Goal: Information Seeking & Learning: Learn about a topic

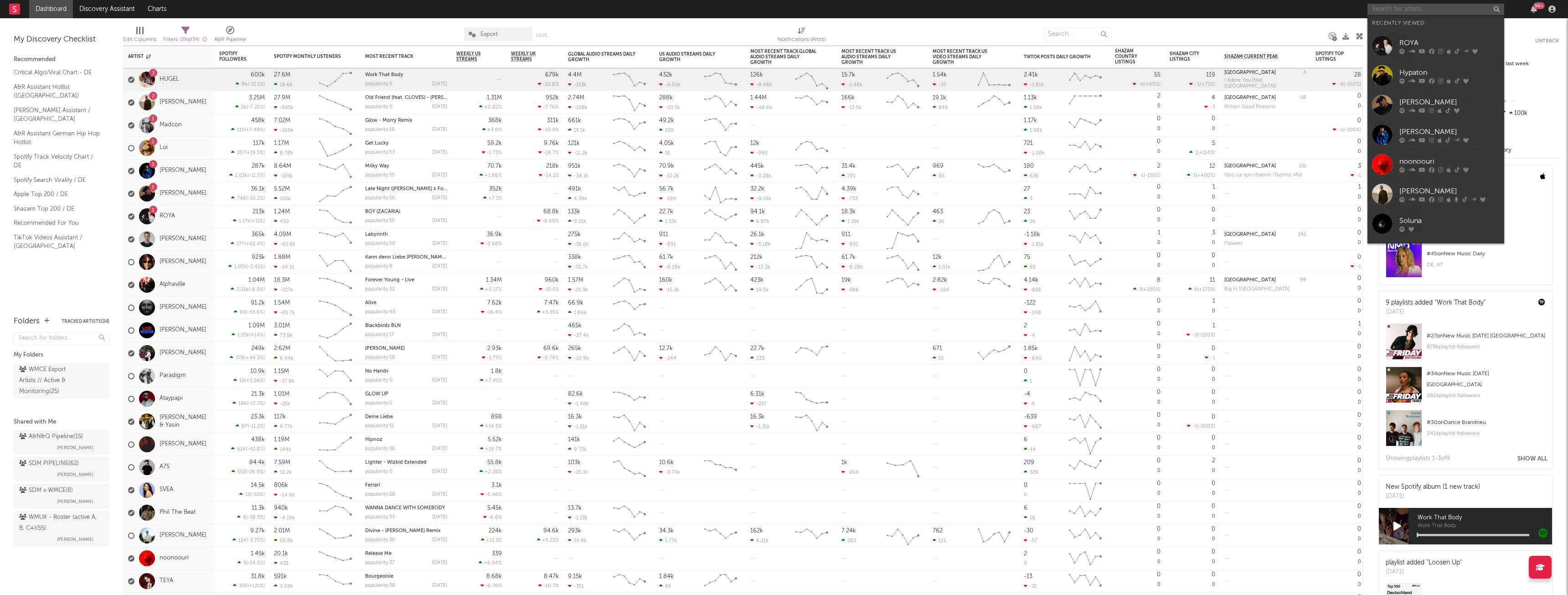
click at [1406, 11] on input "text" at bounding box center [1435, 9] width 137 height 11
type input "C"
click at [1431, 39] on link "ROYA" at bounding box center [1435, 46] width 137 height 30
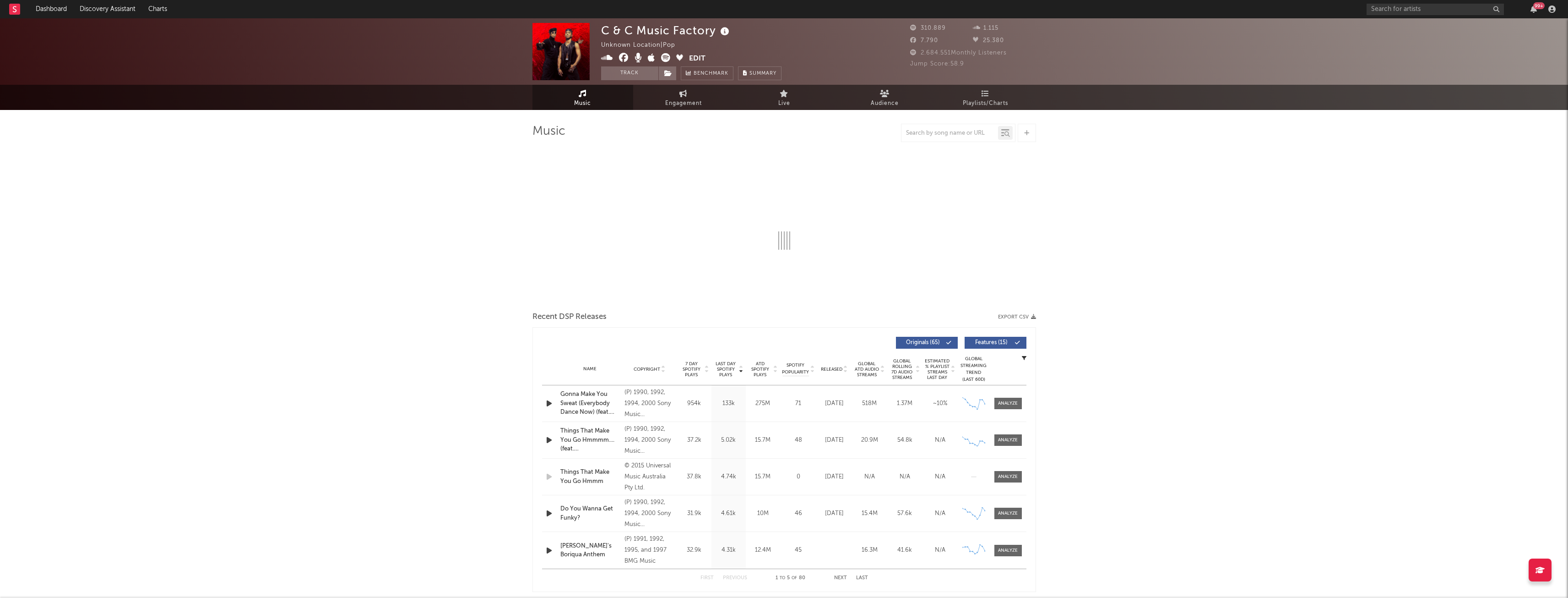
select select "6m"
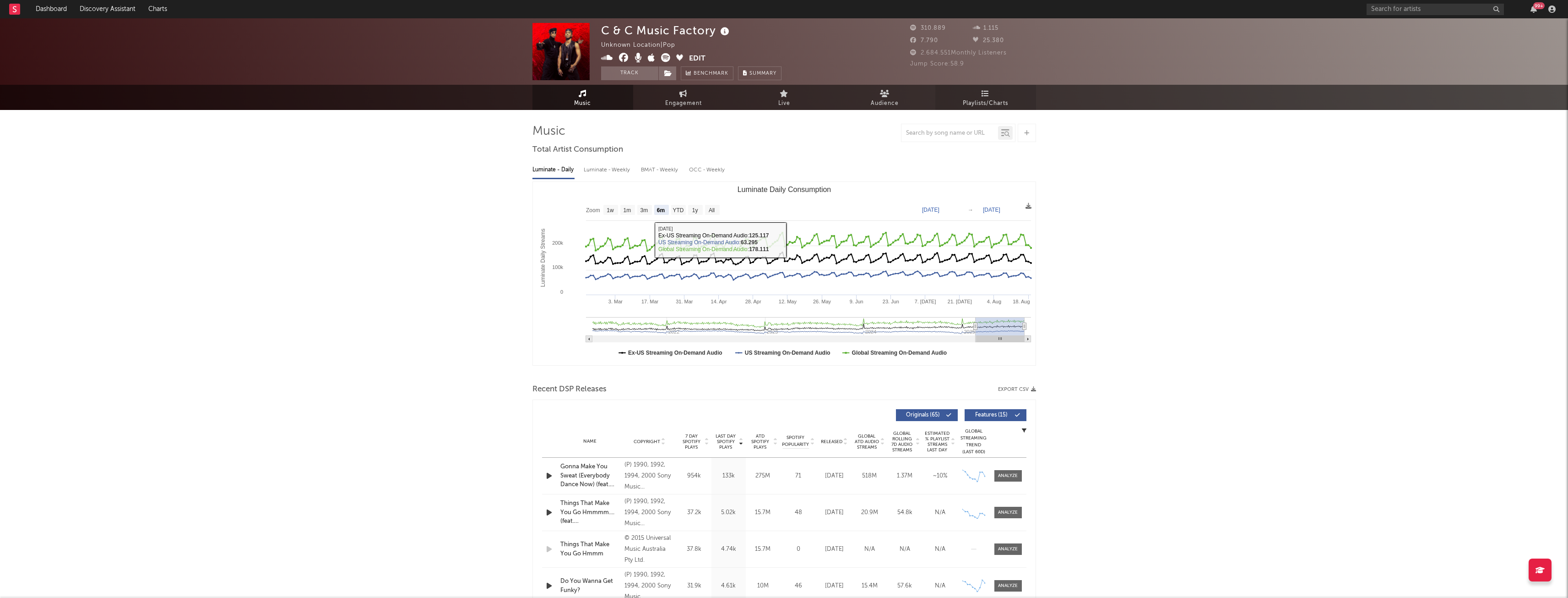
click at [974, 87] on link "Playlists/Charts" at bounding box center [985, 96] width 101 height 25
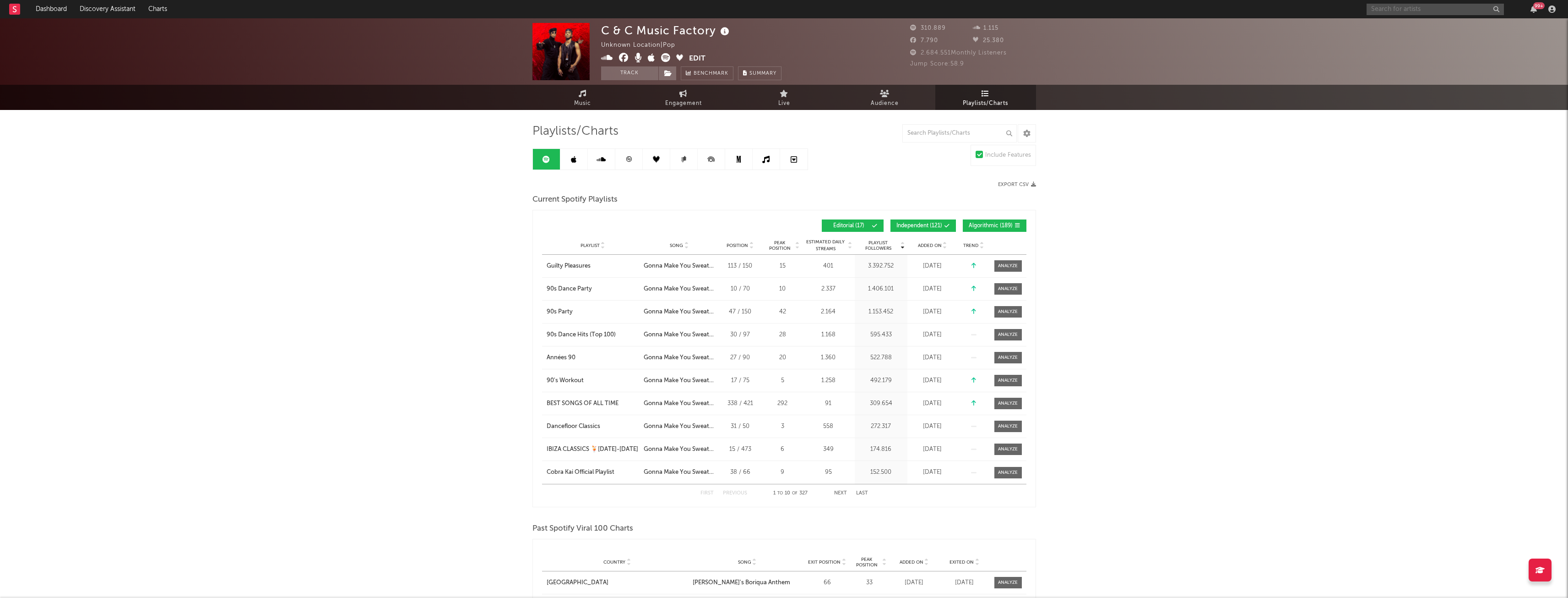
click at [1397, 6] on input "text" at bounding box center [1435, 9] width 137 height 11
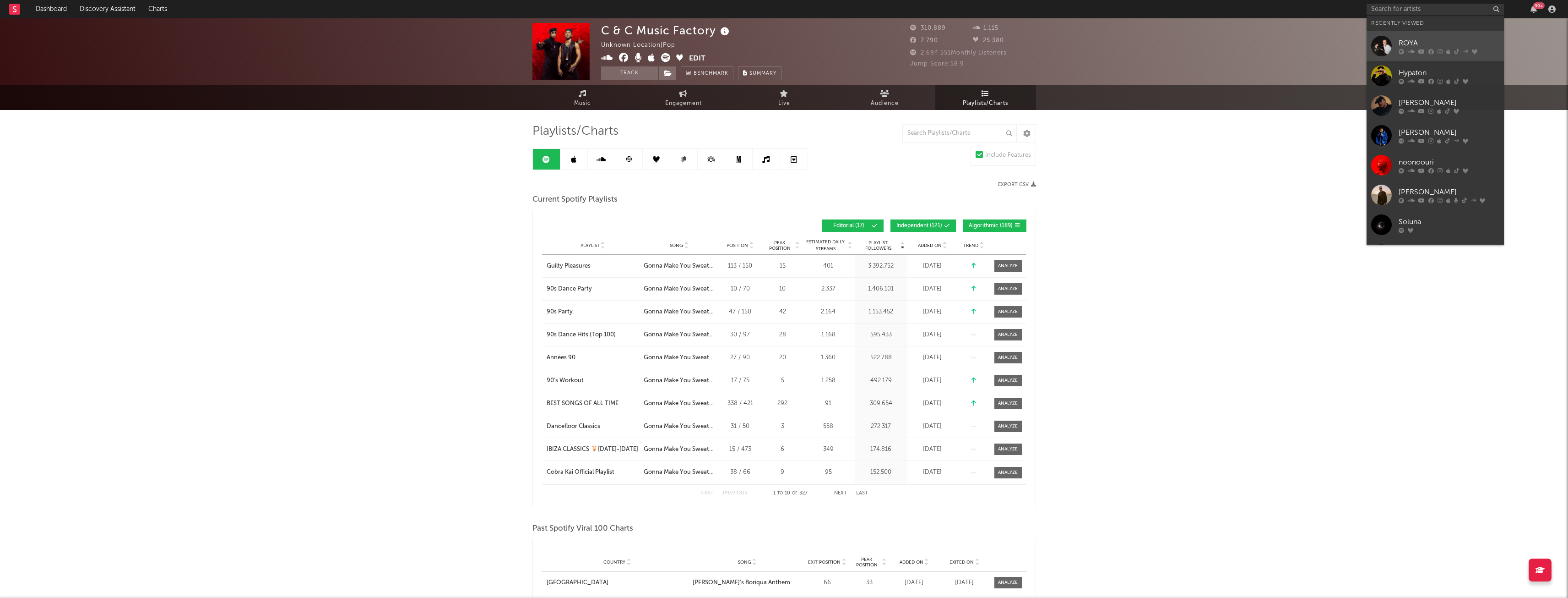
click at [1403, 32] on link "ROYA" at bounding box center [1435, 46] width 137 height 30
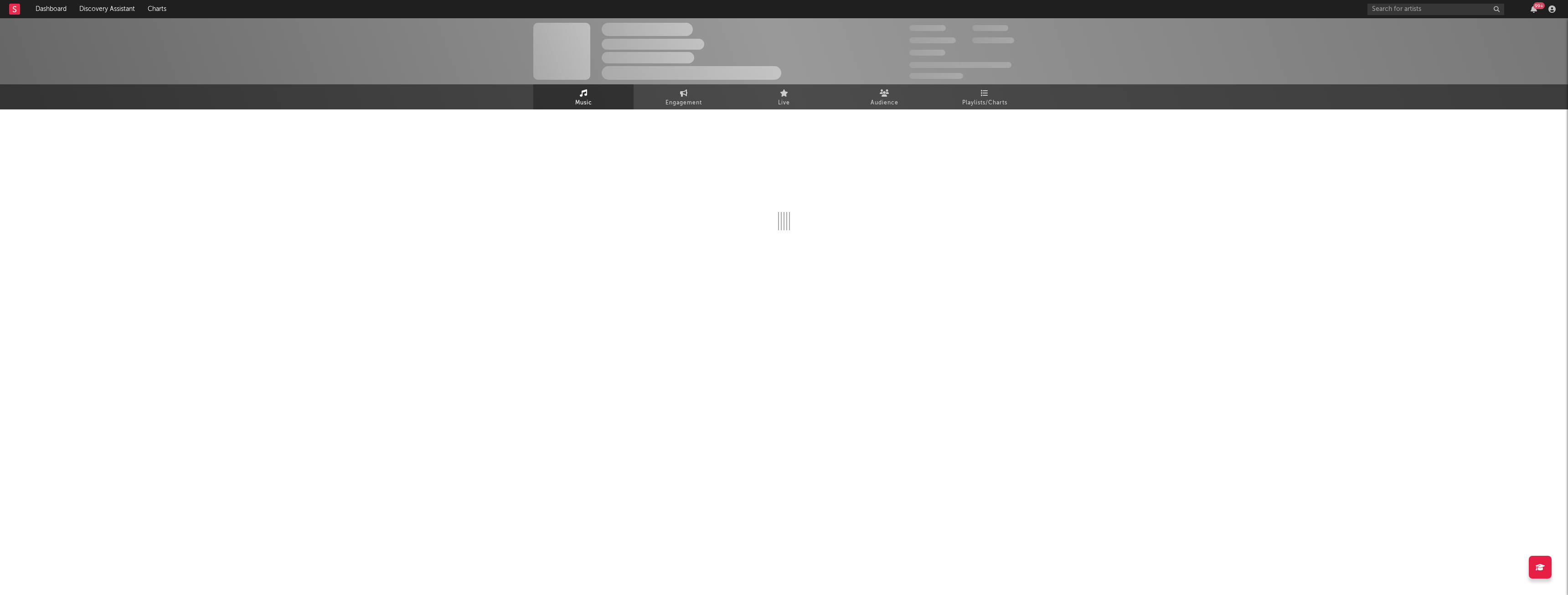
select select "6m"
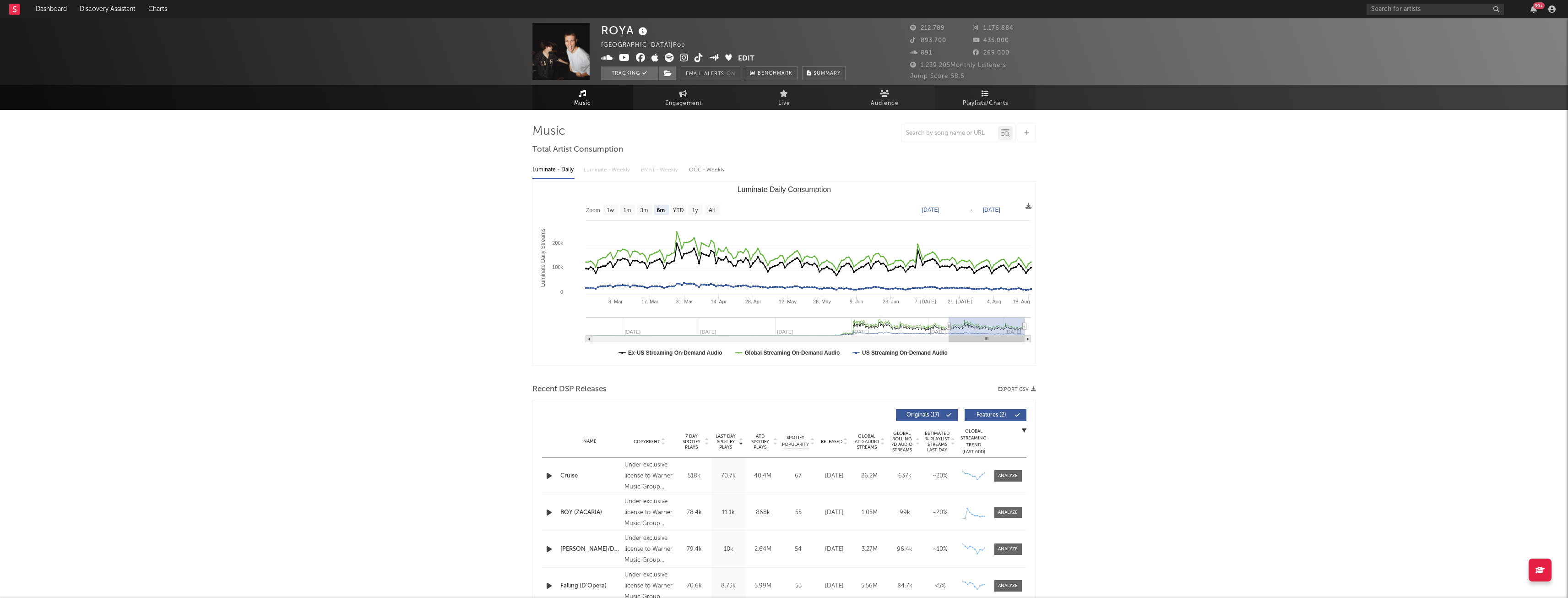
click at [998, 104] on span "Playlists/Charts" at bounding box center [985, 104] width 45 height 11
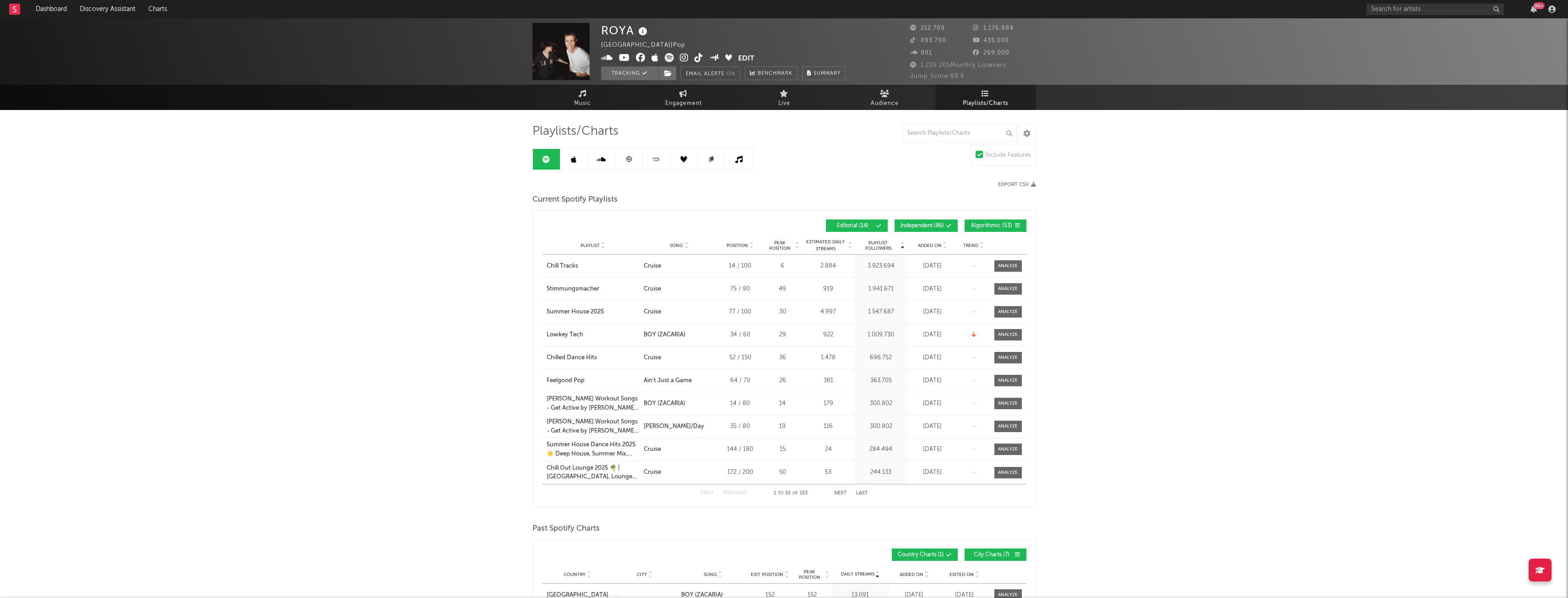
click at [612, 164] on link at bounding box center [601, 159] width 28 height 20
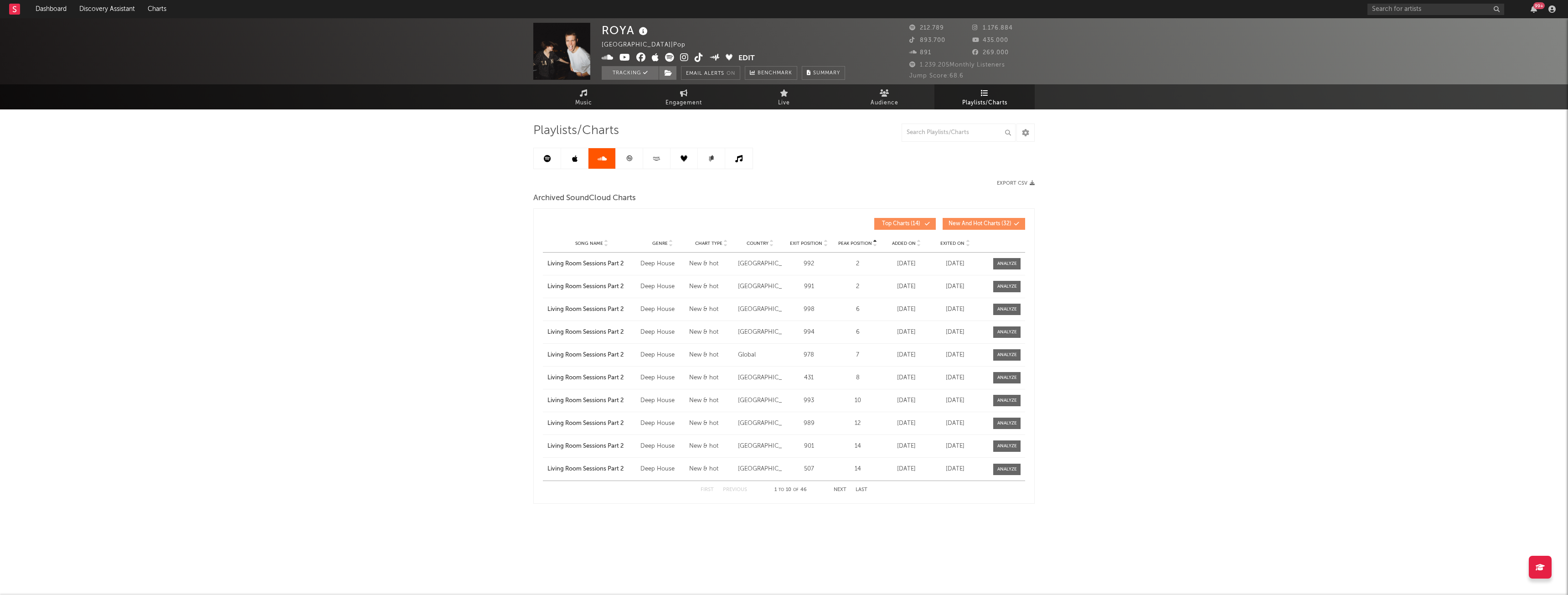
click at [621, 158] on link at bounding box center [629, 159] width 28 height 20
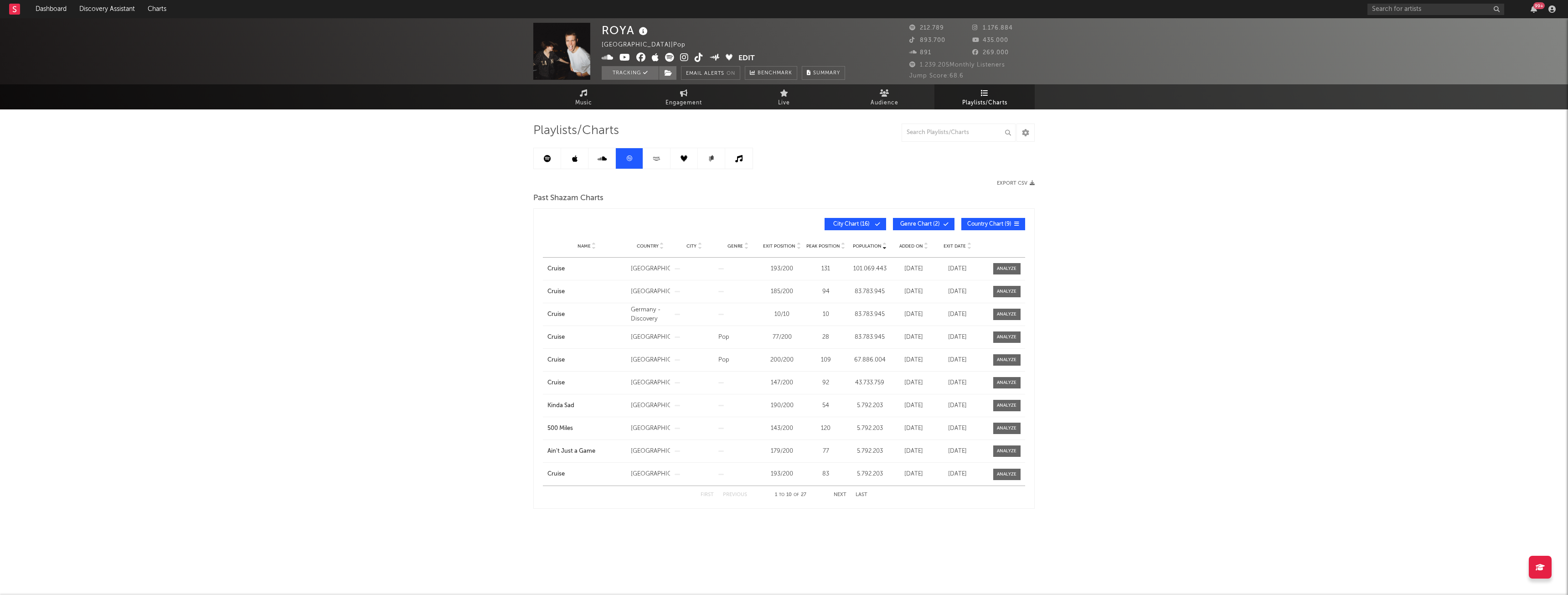
click at [557, 163] on link at bounding box center [548, 159] width 28 height 20
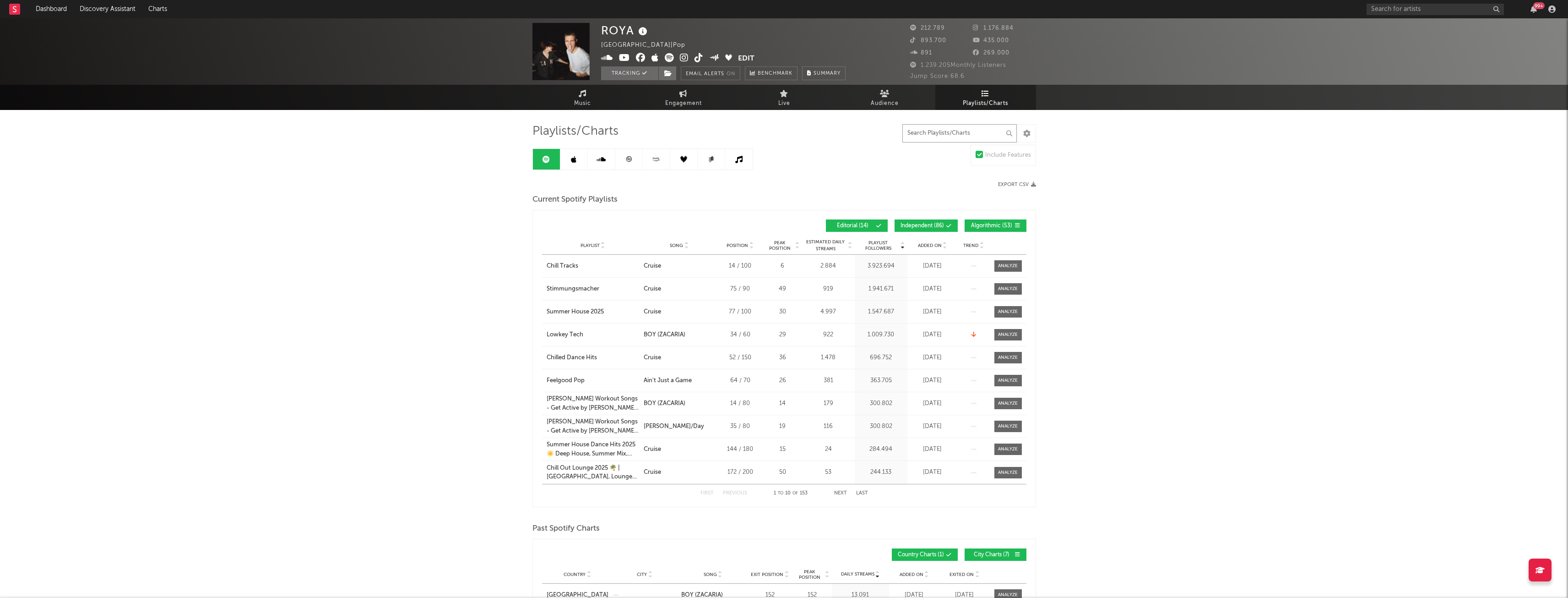
click at [923, 139] on input "text" at bounding box center [960, 134] width 115 height 19
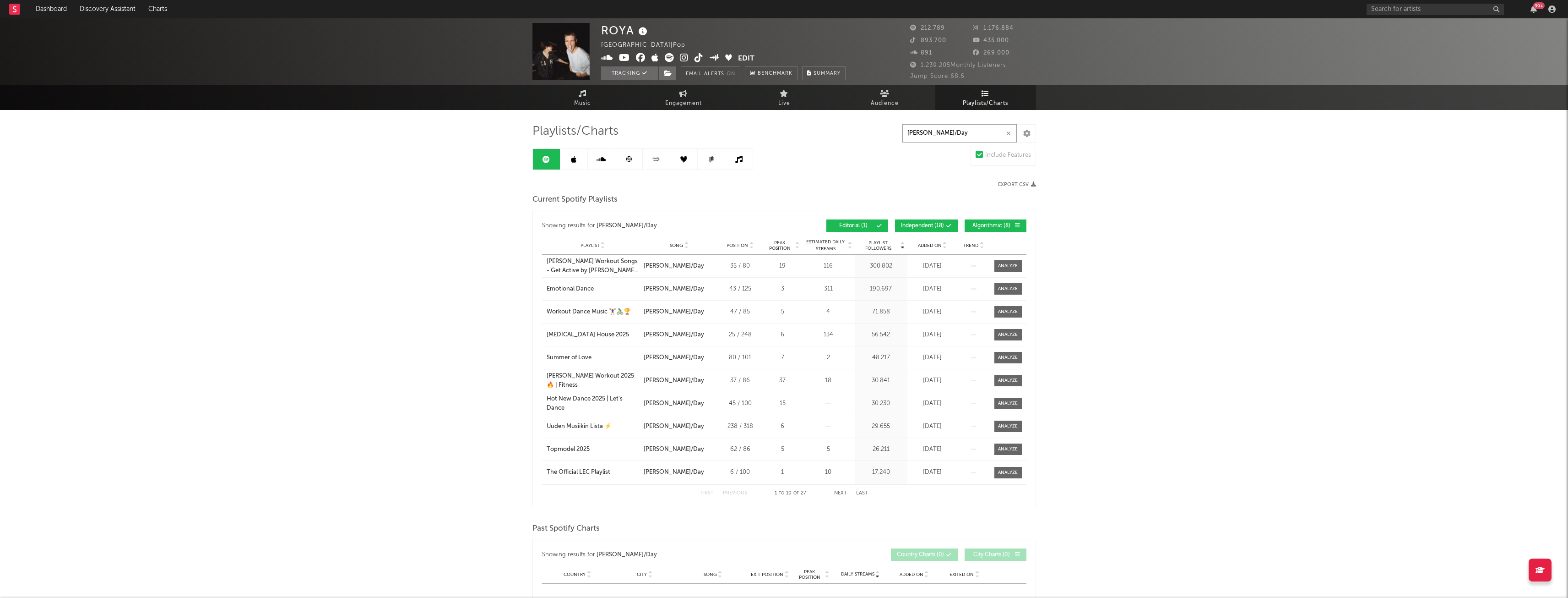
type input "Dawn/Day"
click at [879, 222] on button "Editorial ( 1 )" at bounding box center [857, 225] width 62 height 12
click at [921, 216] on div "Showing results for Dawn/Day Playlist Followers Playlist Song Position Peak Pos…" at bounding box center [784, 225] width 485 height 21
click at [929, 221] on button "Independent ( 18 )" at bounding box center [927, 225] width 63 height 12
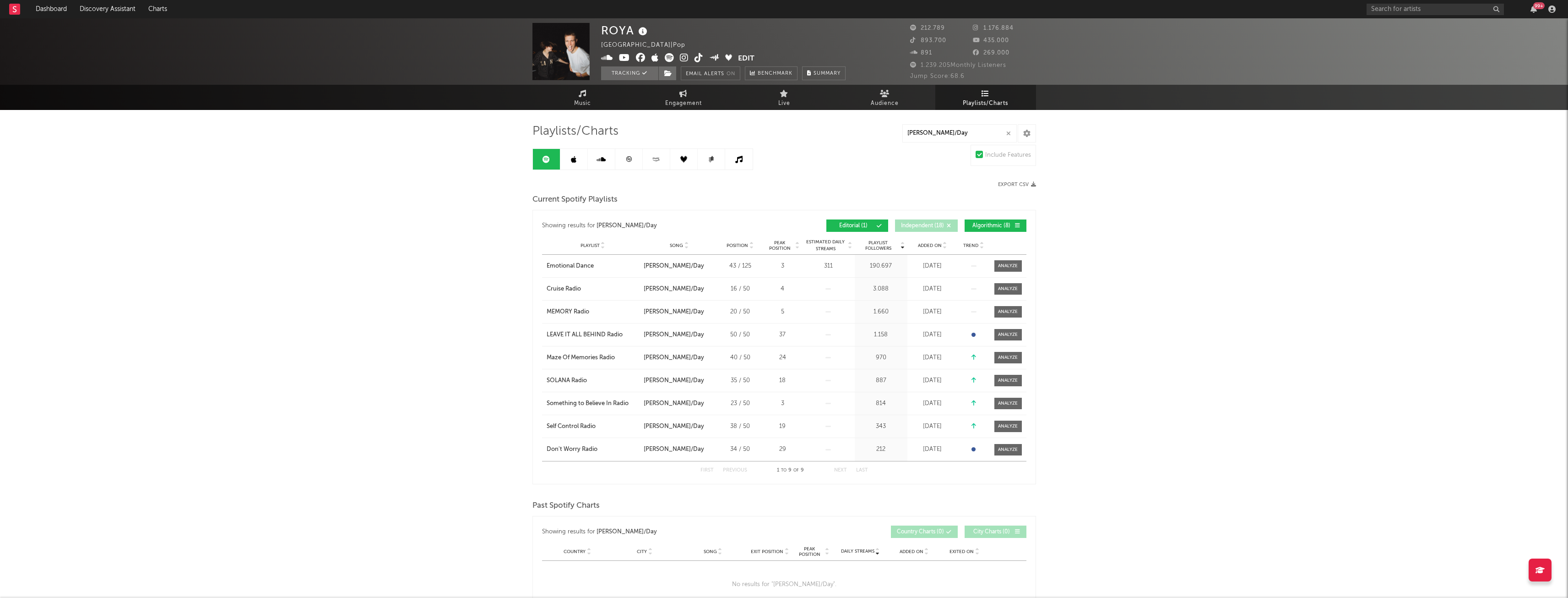
click at [981, 228] on span "Algorithmic ( 8 )" at bounding box center [991, 226] width 42 height 6
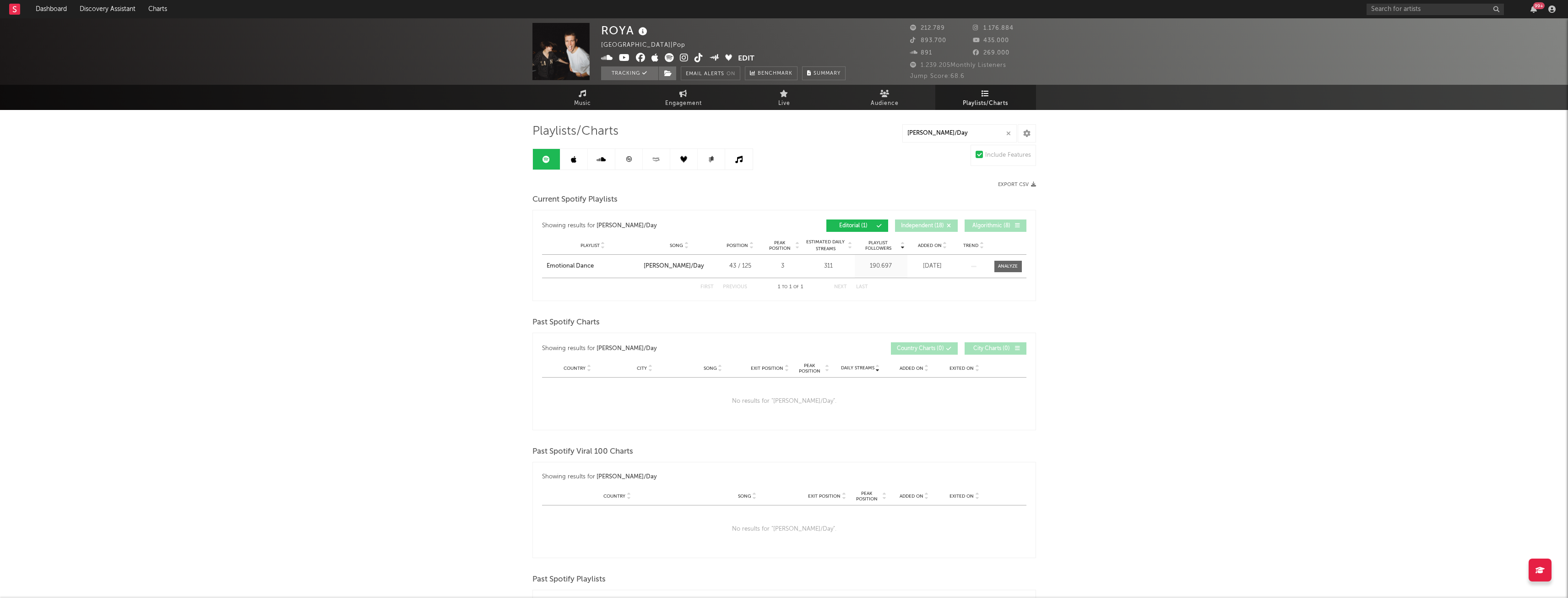
click at [981, 228] on span "Algorithmic ( 8 )" at bounding box center [991, 226] width 42 height 6
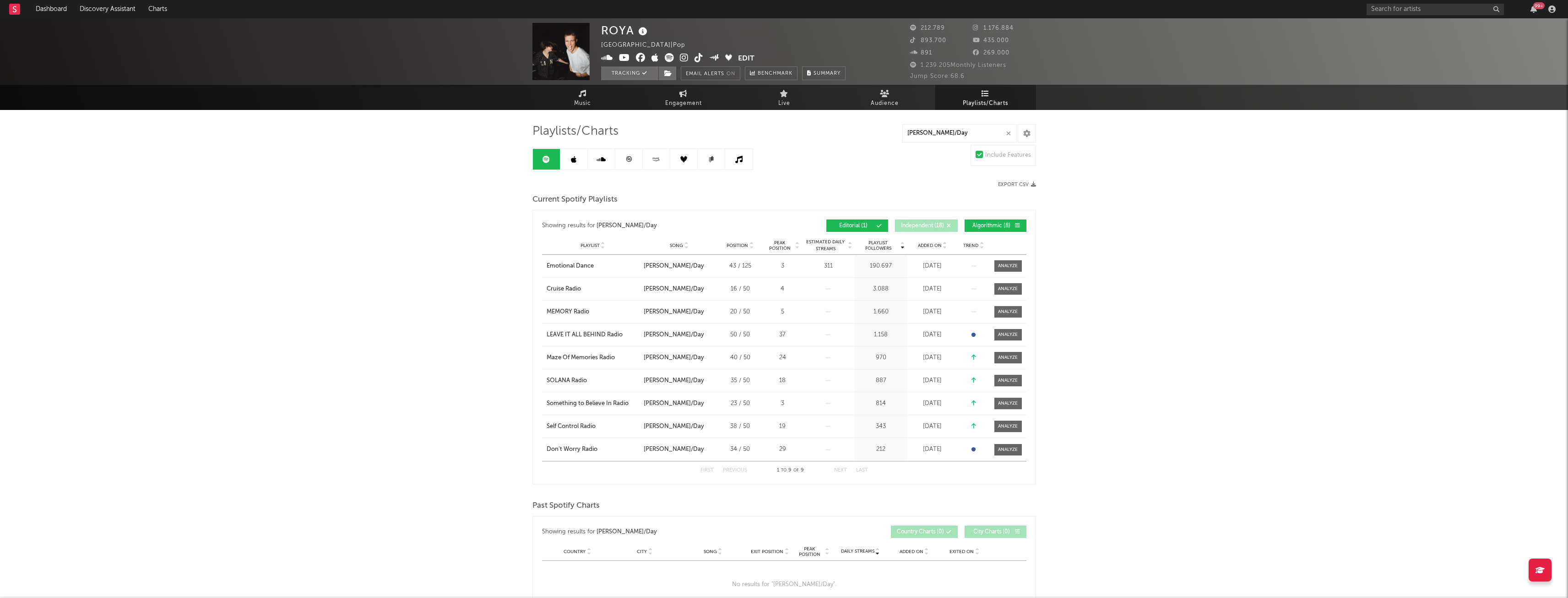
click at [865, 223] on span "Editorial ( 1 )" at bounding box center [853, 226] width 42 height 6
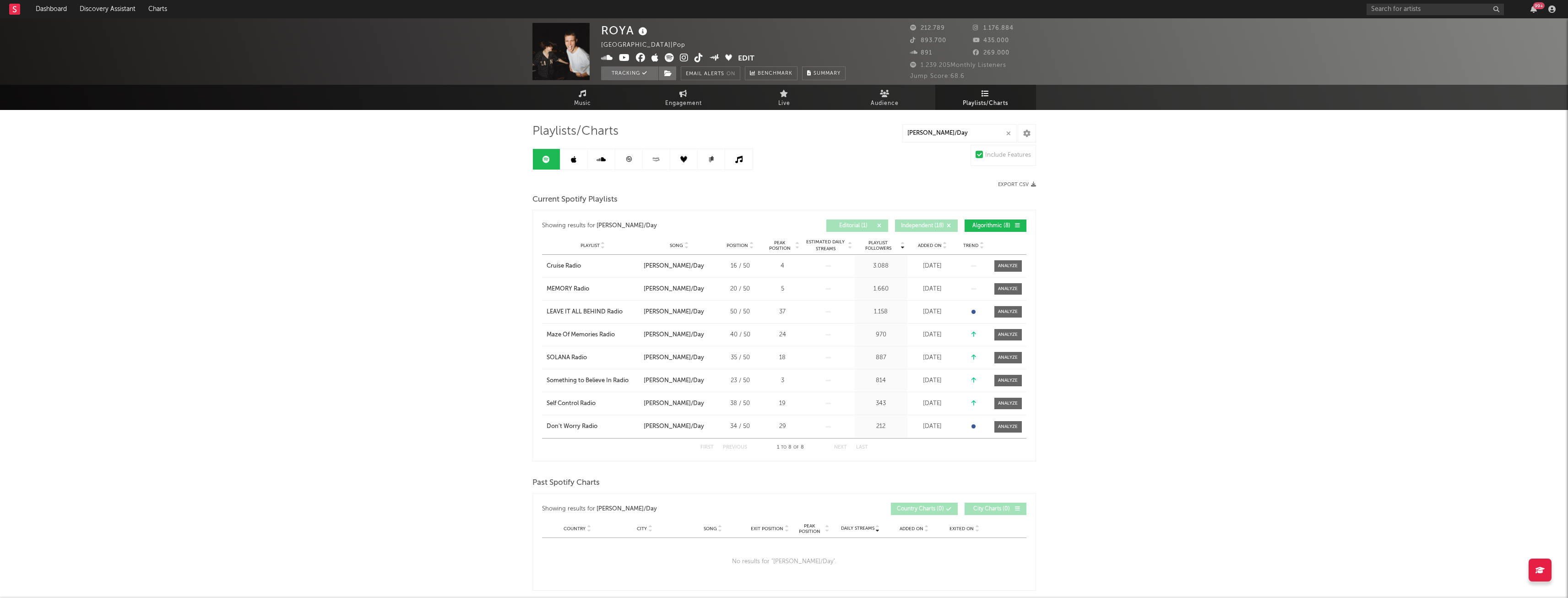
click at [472, 328] on div "ROYA Denmark | Pop Edit Tracking Email Alerts On Benchmark Summary 212.789 1.17…" at bounding box center [784, 560] width 1568 height 1084
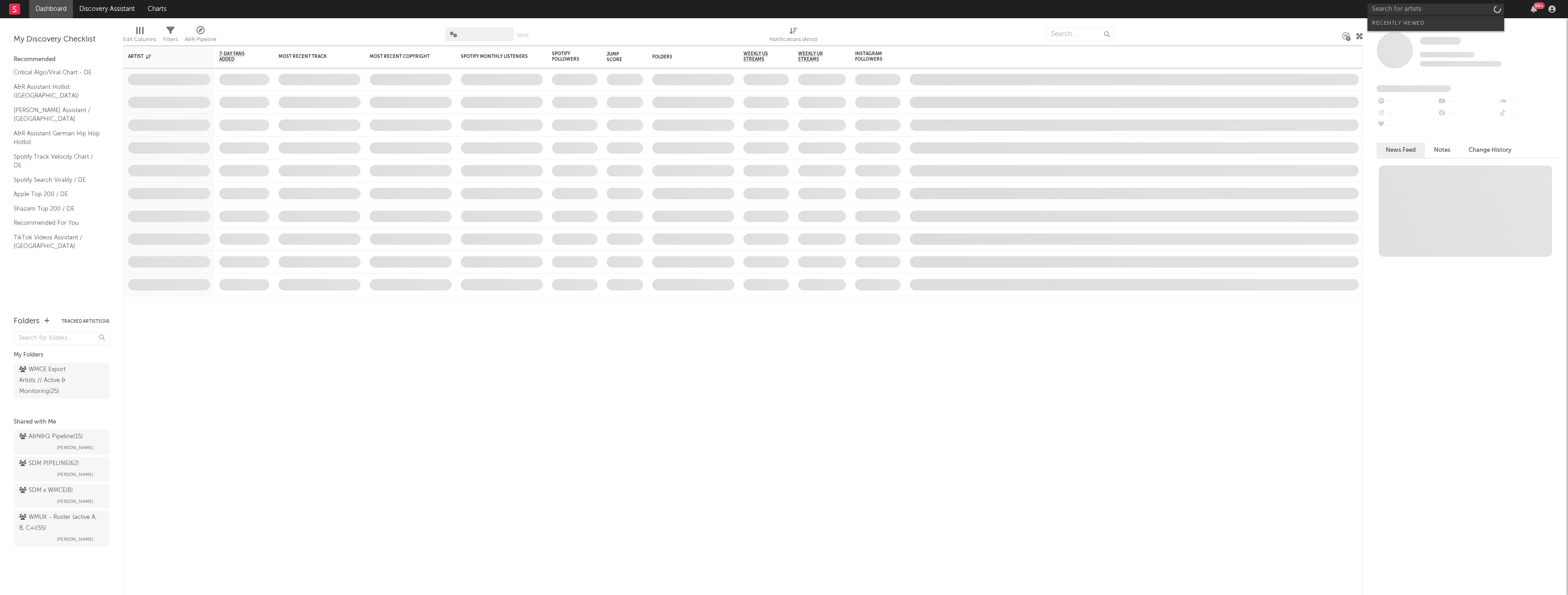
click at [1484, 13] on input "text" at bounding box center [1435, 9] width 137 height 11
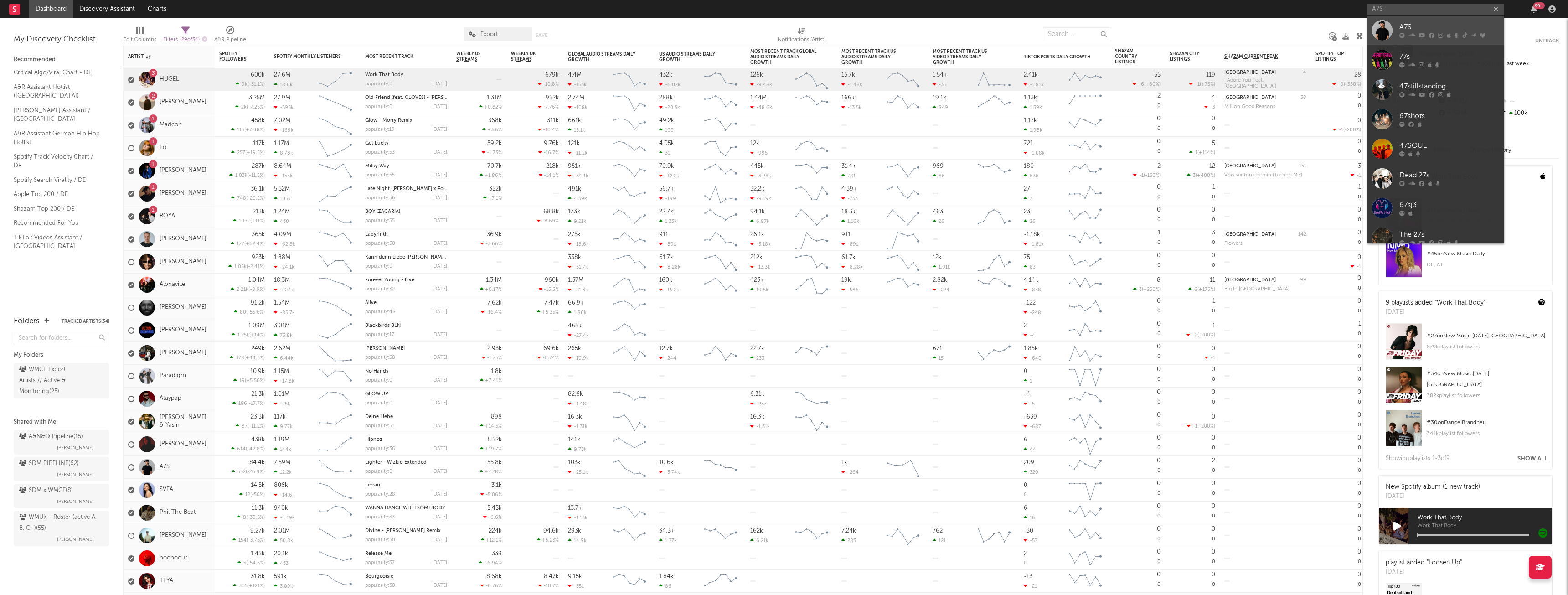
type input "A7S"
click at [1460, 30] on div "A7S" at bounding box center [1449, 28] width 101 height 11
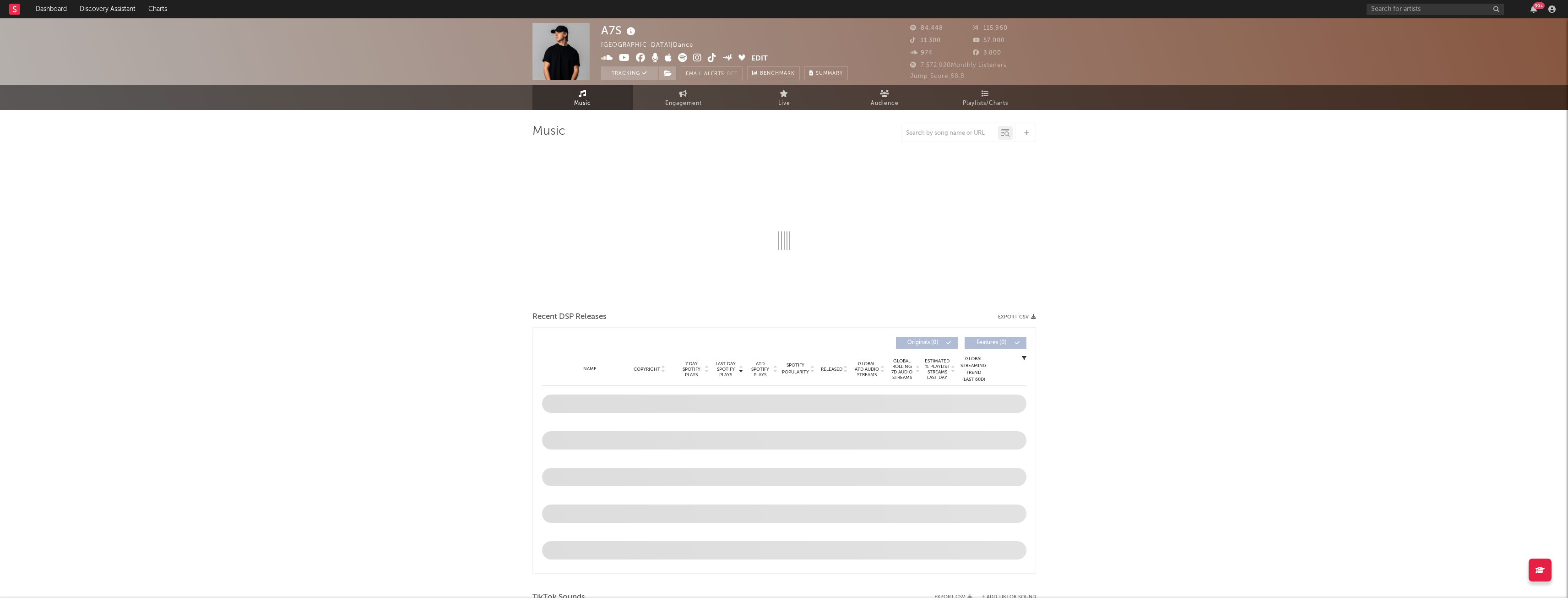
select select "6m"
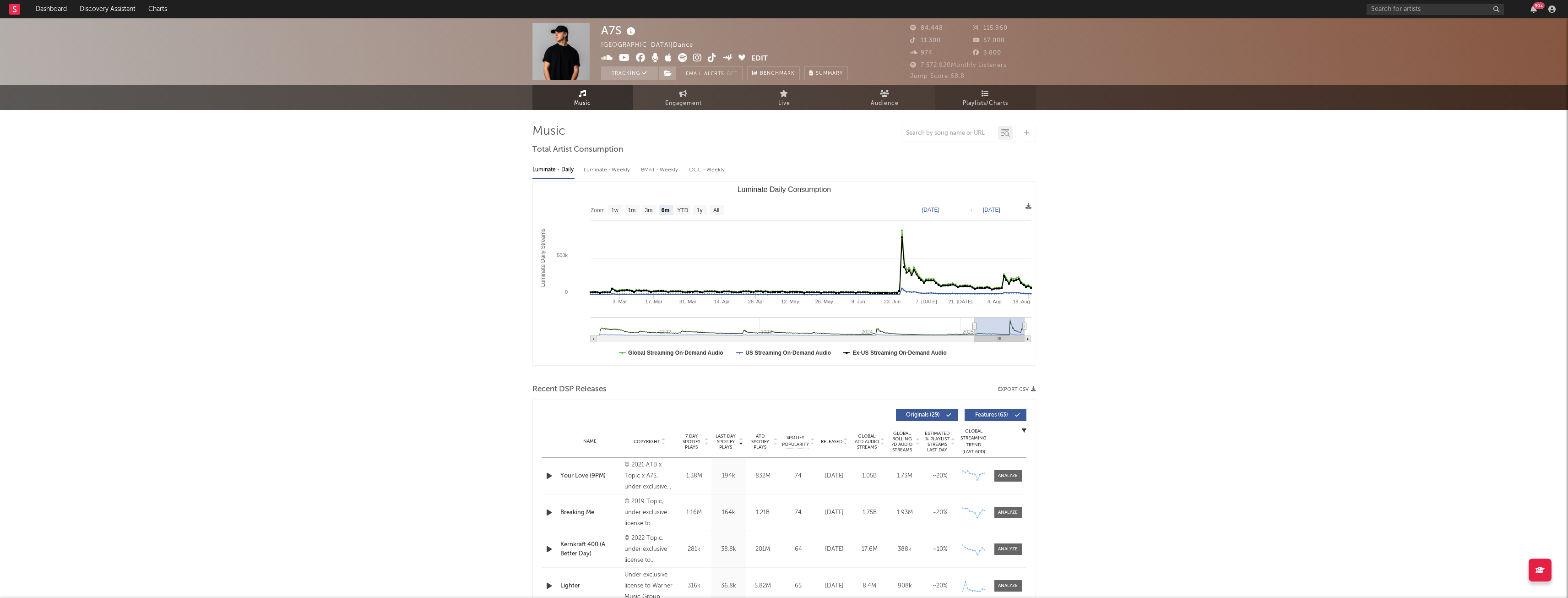
click at [972, 101] on span "Playlists/Charts" at bounding box center [985, 104] width 45 height 11
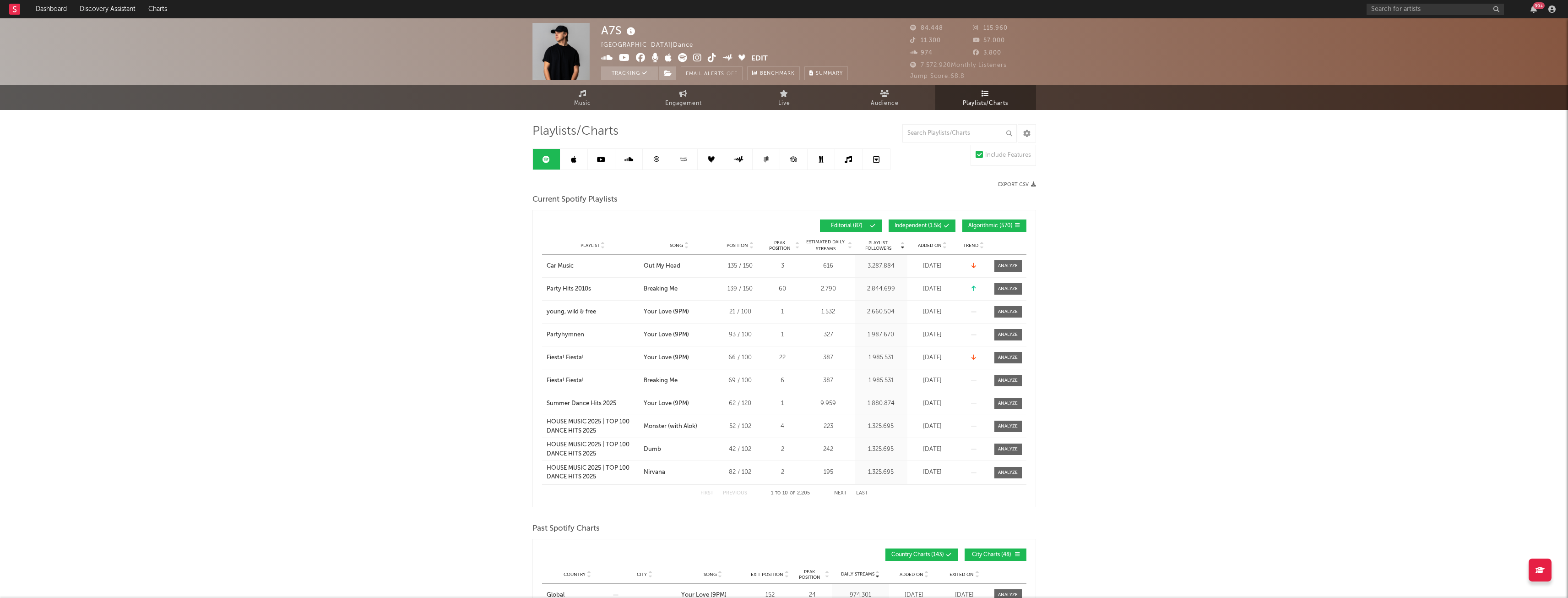
click at [938, 248] on span "Added On" at bounding box center [930, 246] width 24 height 6
click at [935, 134] on input "text" at bounding box center [960, 134] width 115 height 19
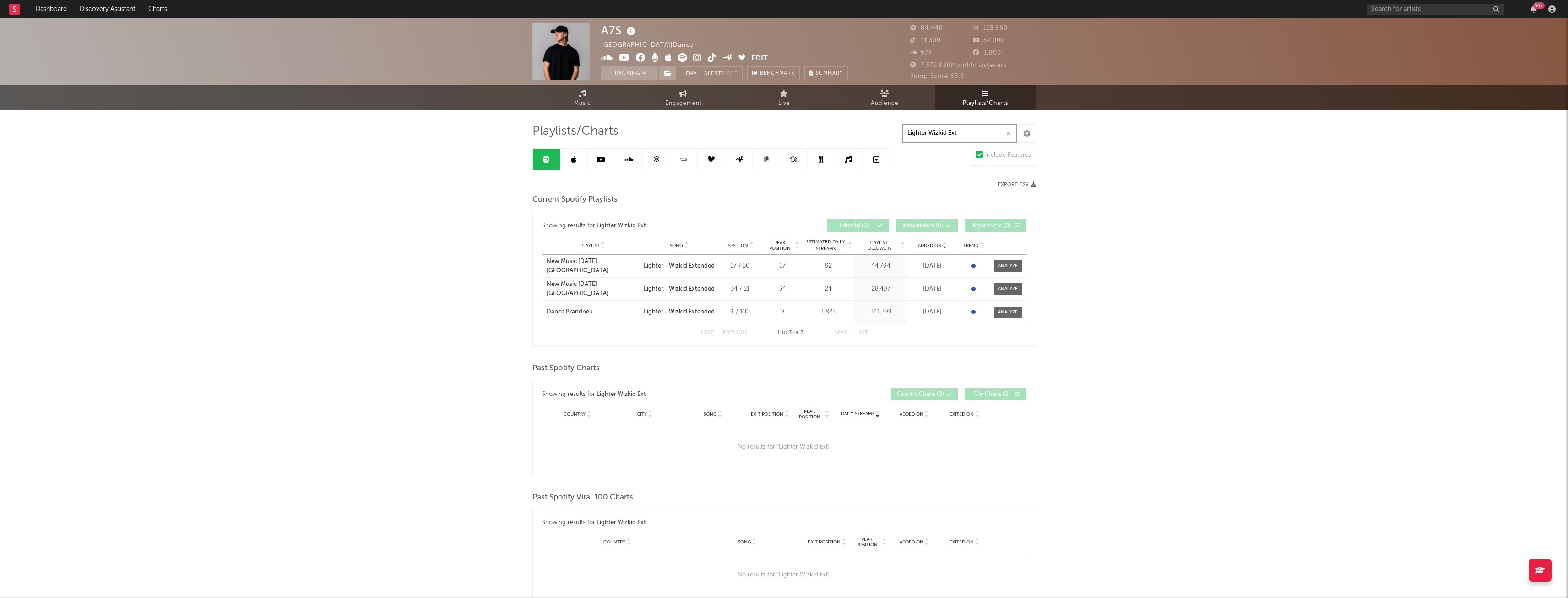
type input "Lighter Wizkid Ext"
drag, startPoint x: 336, startPoint y: 275, endPoint x: 355, endPoint y: 284, distance: 21.0
click at [336, 275] on div "A7S [GEOGRAPHIC_DATA] | Dance Edit Tracking Email Alerts Off Benchmark Summary …" at bounding box center [784, 403] width 1568 height 770
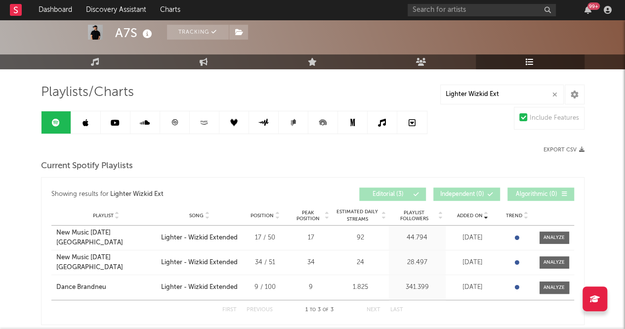
scroll to position [99, 0]
